Goal: Task Accomplishment & Management: Manage account settings

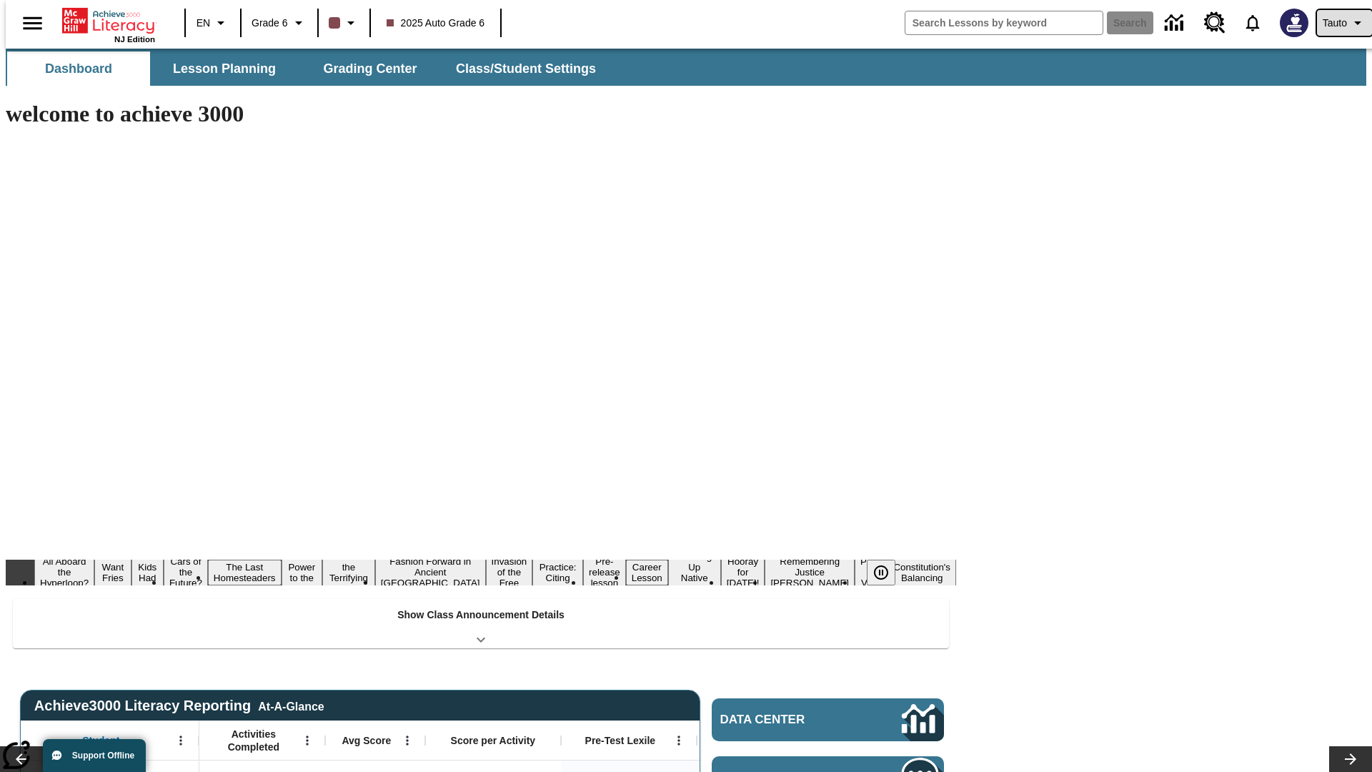
click at [1337, 23] on span "Tauto" at bounding box center [1335, 23] width 24 height 15
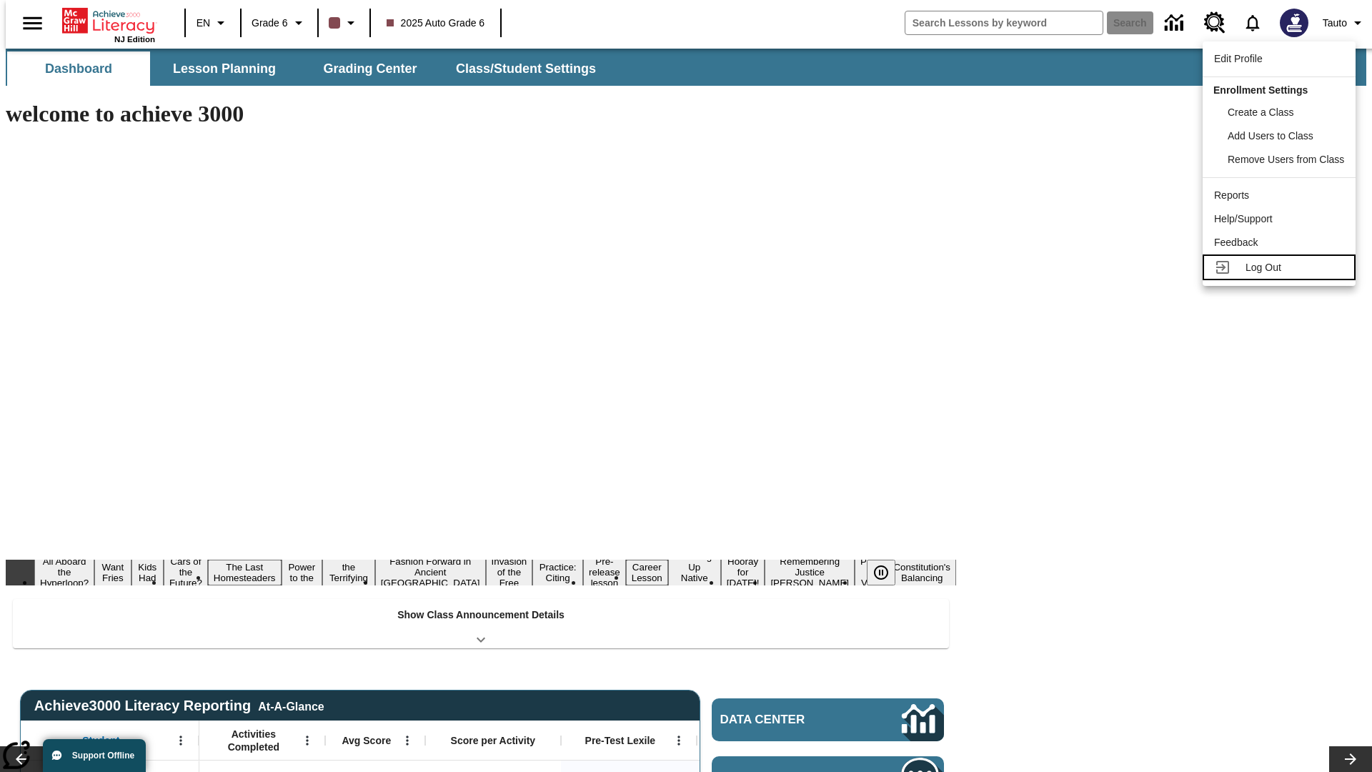
click at [1281, 267] on span "Log Out" at bounding box center [1264, 267] width 36 height 11
